Goal: Information Seeking & Learning: Find contact information

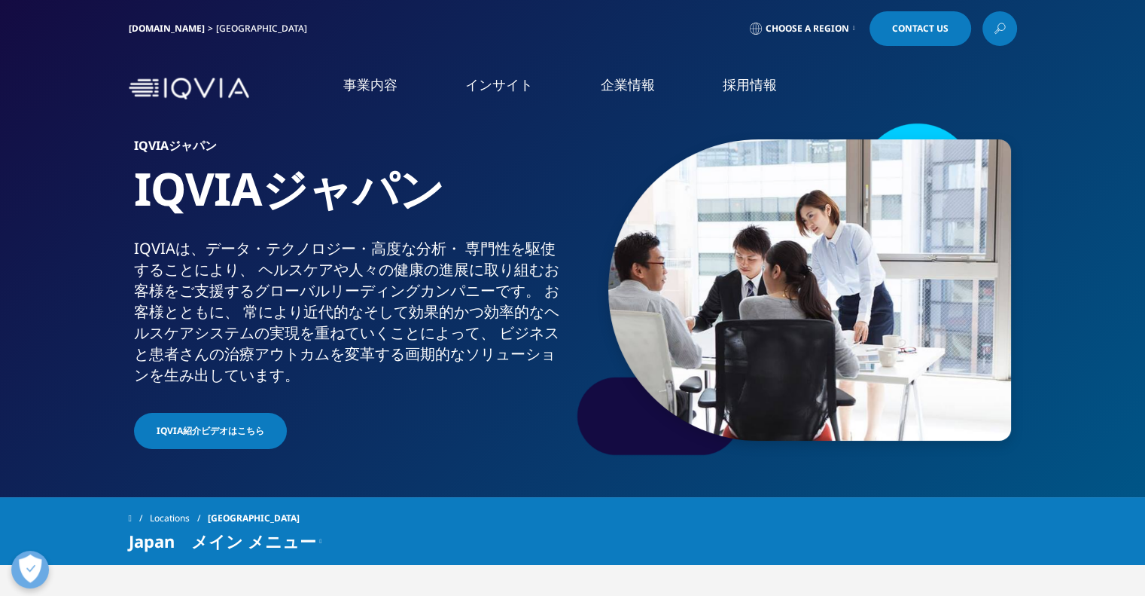
click at [638, 75] on link "企業情報" at bounding box center [628, 84] width 54 height 19
click at [50, 189] on link "概要" at bounding box center [210, 189] width 374 height 17
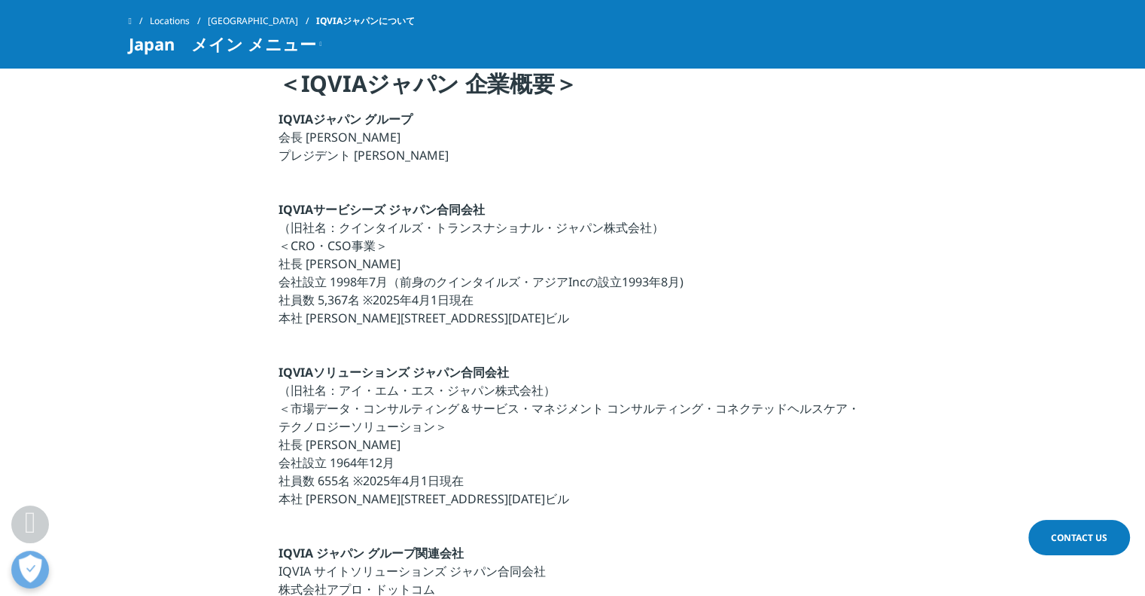
scroll to position [452, 0]
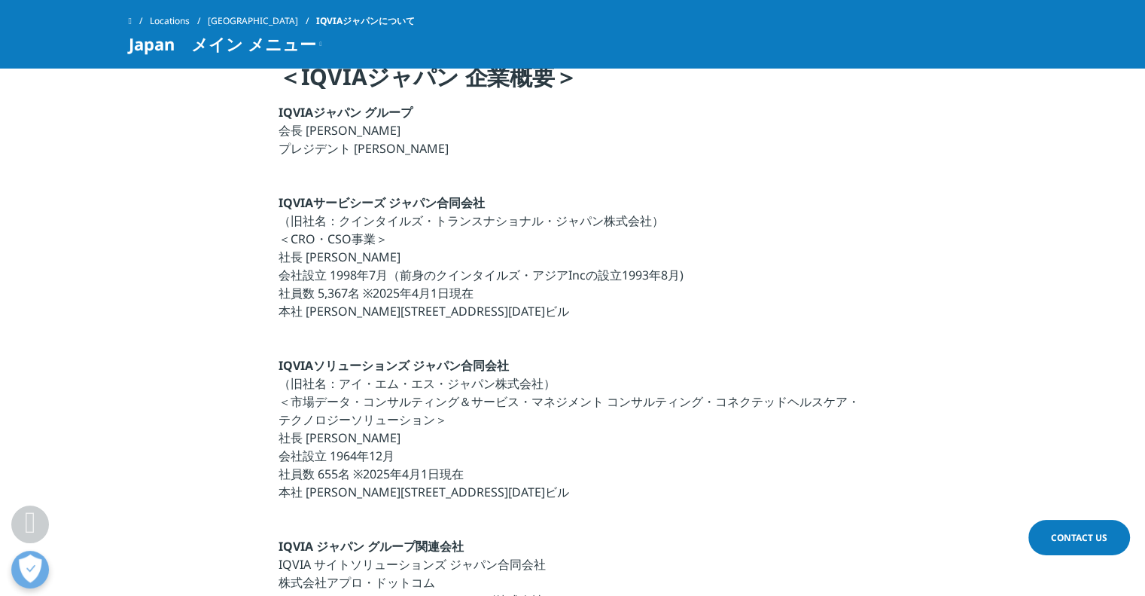
click at [376, 502] on p "IQVIAソリューションズ ジャパン合同会社 （旧社名：アイ・エム・エス・ジャパン株式会社） ＜市場データ・コンサルティング＆サービス・マネジメント コンサル…" at bounding box center [573, 433] width 588 height 154
drag, startPoint x: 311, startPoint y: 488, endPoint x: 434, endPoint y: 489, distance: 122.7
click at [434, 489] on p "IQVIAソリューションズ ジャパン合同会社 （旧社名：アイ・エム・エス・ジャパン株式会社） ＜市場データ・コンサルティング＆サービス・マネジメント コンサル…" at bounding box center [573, 433] width 588 height 154
copy p "東京都港区高輪4-10-18"
click at [518, 449] on p "IQVIAソリューションズ ジャパン合同会社 （旧社名：アイ・エム・エス・ジャパン株式会社） ＜市場データ・コンサルティング＆サービス・マネジメント コンサル…" at bounding box center [573, 433] width 588 height 154
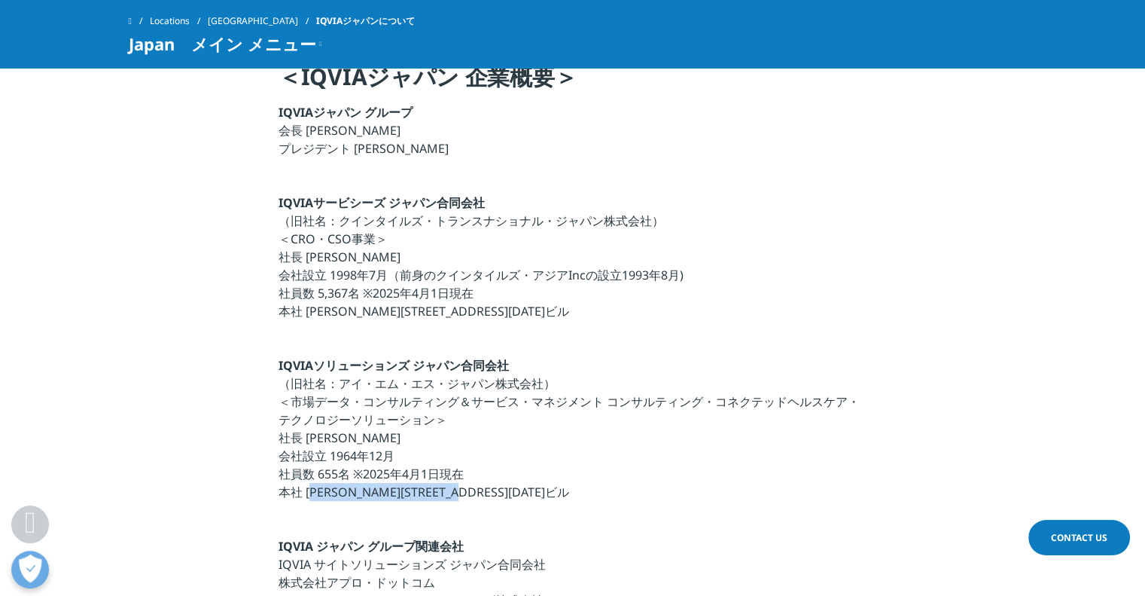
drag, startPoint x: 517, startPoint y: 496, endPoint x: 309, endPoint y: 498, distance: 207.8
click at [309, 498] on p "IQVIAソリューションズ ジャパン合同会社 （旧社名：アイ・エム・エス・ジャパン株式会社） ＜市場データ・コンサルティング＆サービス・マネジメント コンサル…" at bounding box center [573, 433] width 588 height 154
copy p "東京都港区高輪4-10-18 京急第1ビル"
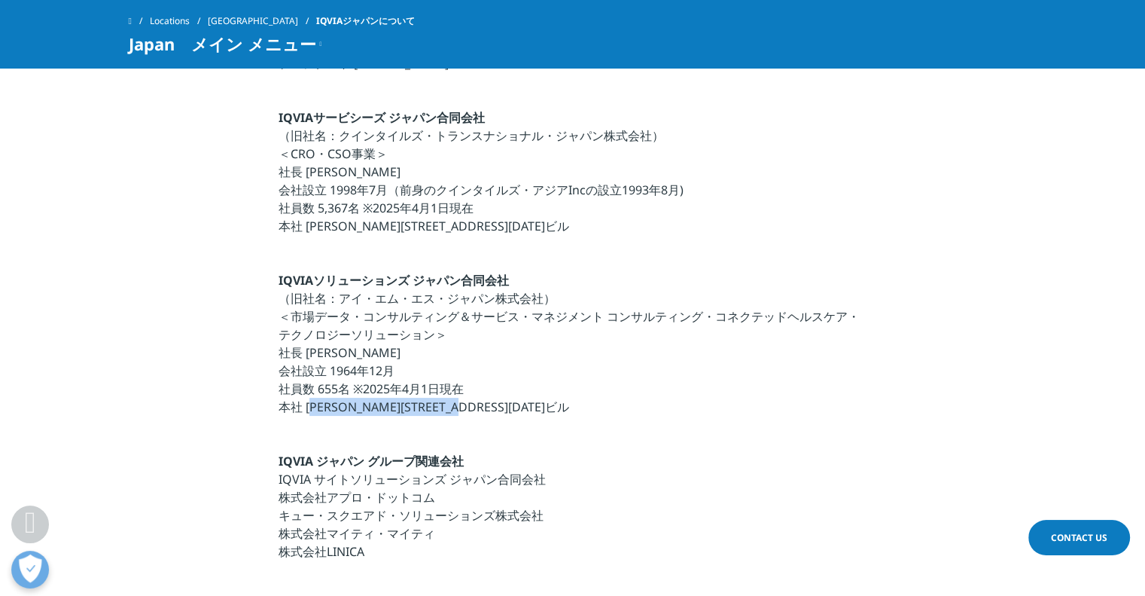
scroll to position [602, 0]
